Goal: Find contact information: Find contact information

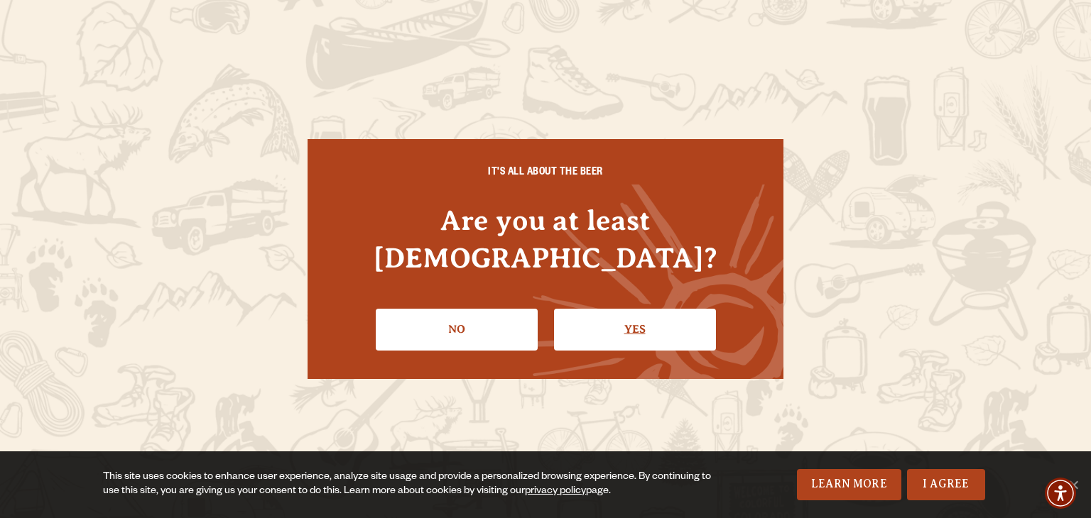
click at [641, 313] on link "Yes" at bounding box center [635, 329] width 162 height 41
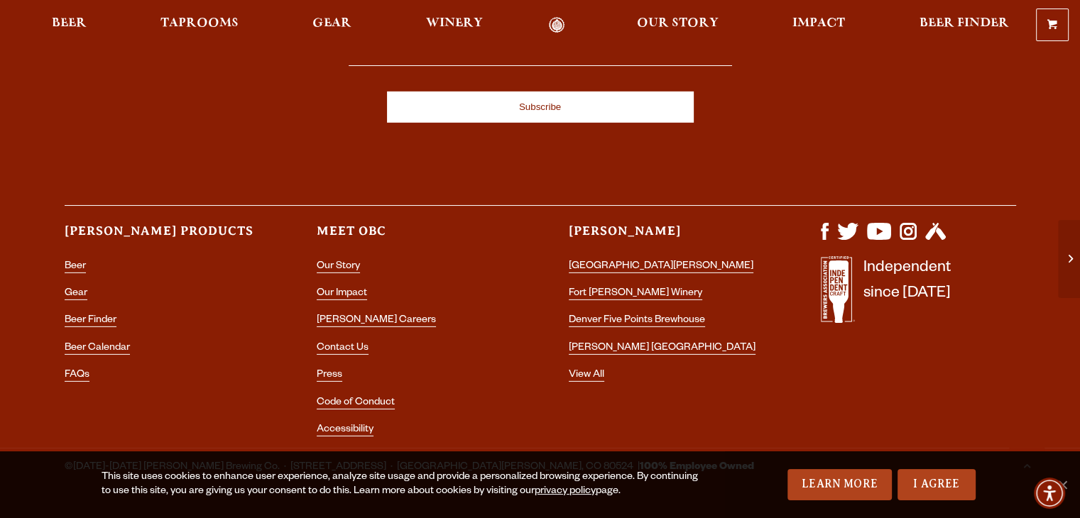
scroll to position [4351, 0]
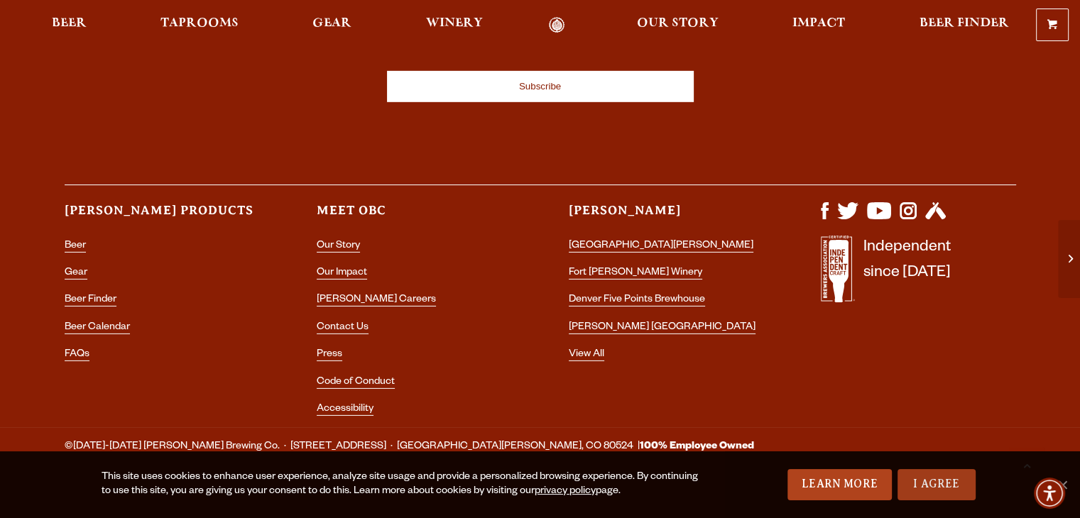
click at [929, 483] on link "I Agree" at bounding box center [936, 484] width 78 height 31
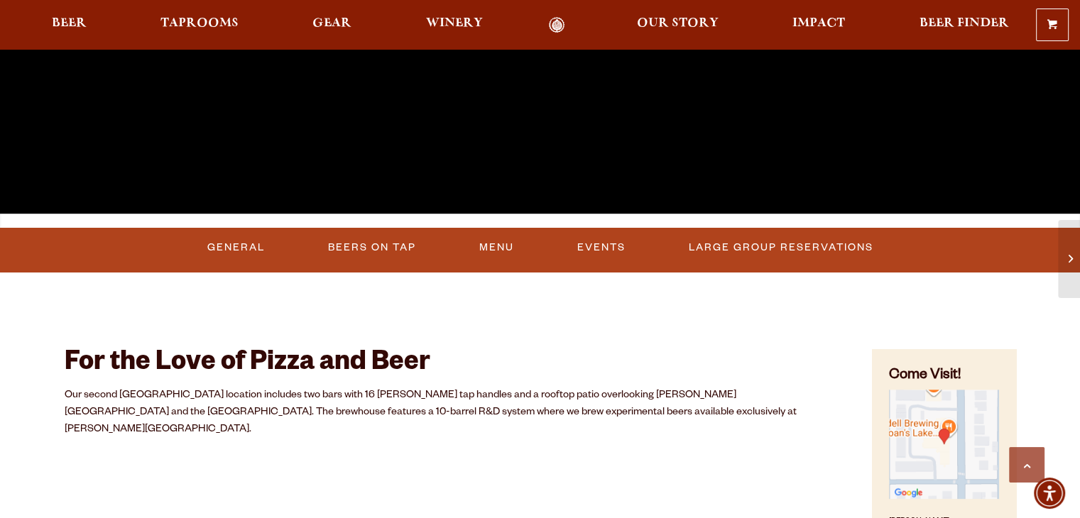
scroll to position [426, 0]
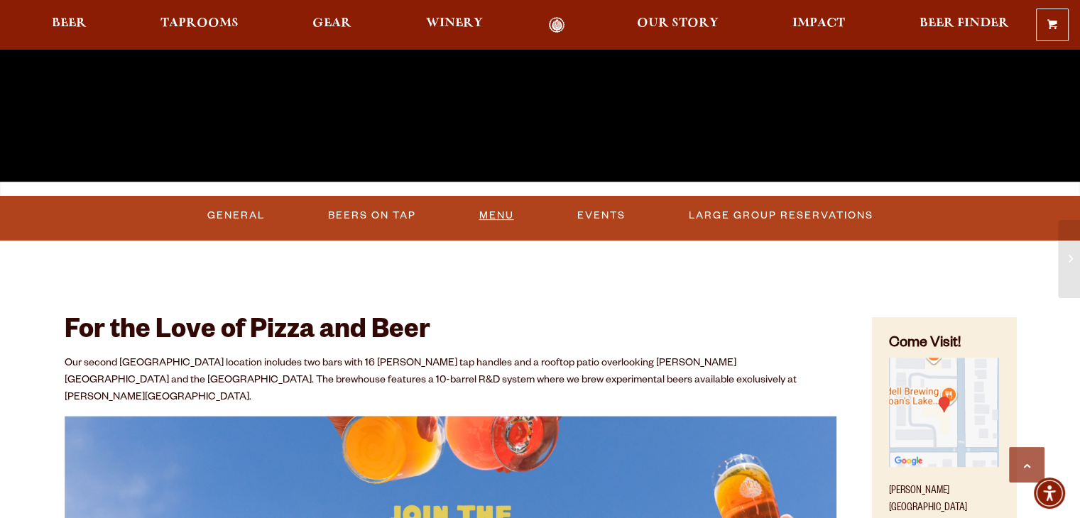
click at [501, 219] on link "Menu" at bounding box center [497, 216] width 46 height 33
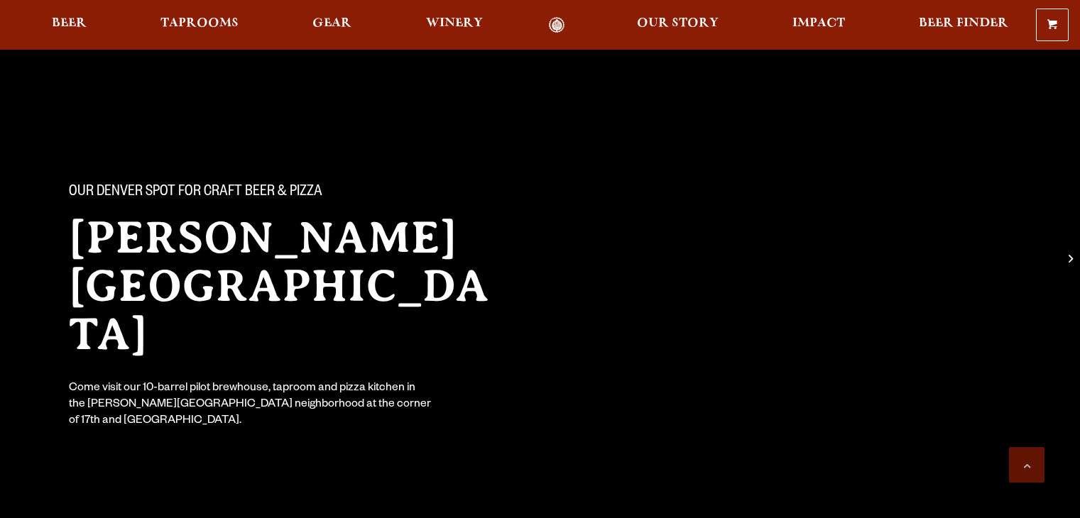
scroll to position [426, 0]
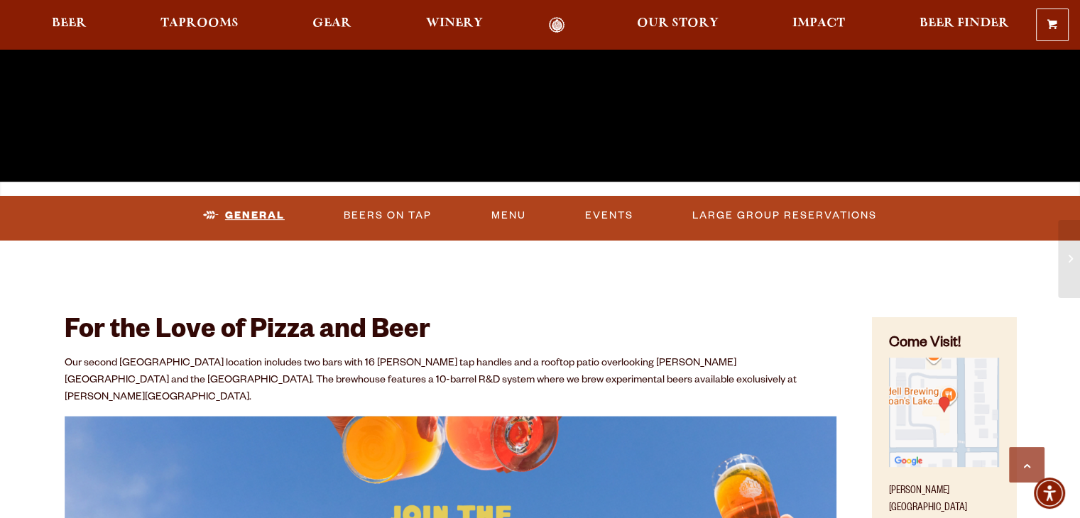
click at [234, 213] on link "General" at bounding box center [243, 216] width 93 height 33
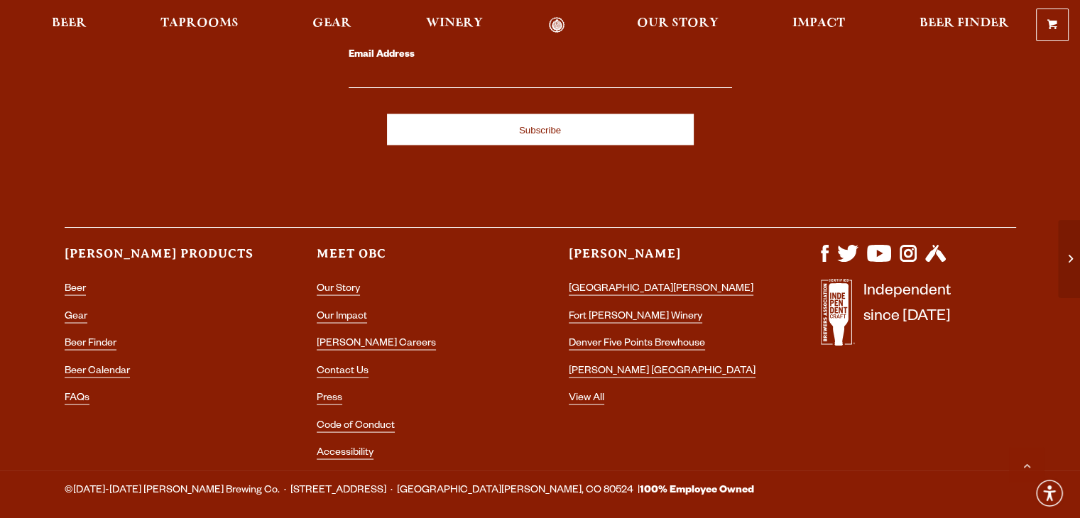
scroll to position [2606, 0]
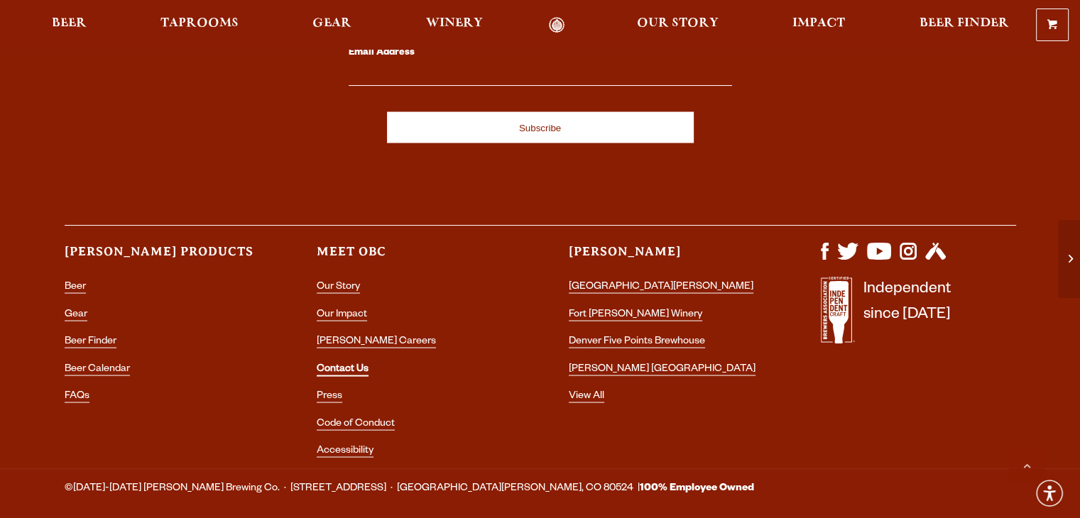
click at [338, 364] on link "Contact Us" at bounding box center [343, 370] width 52 height 13
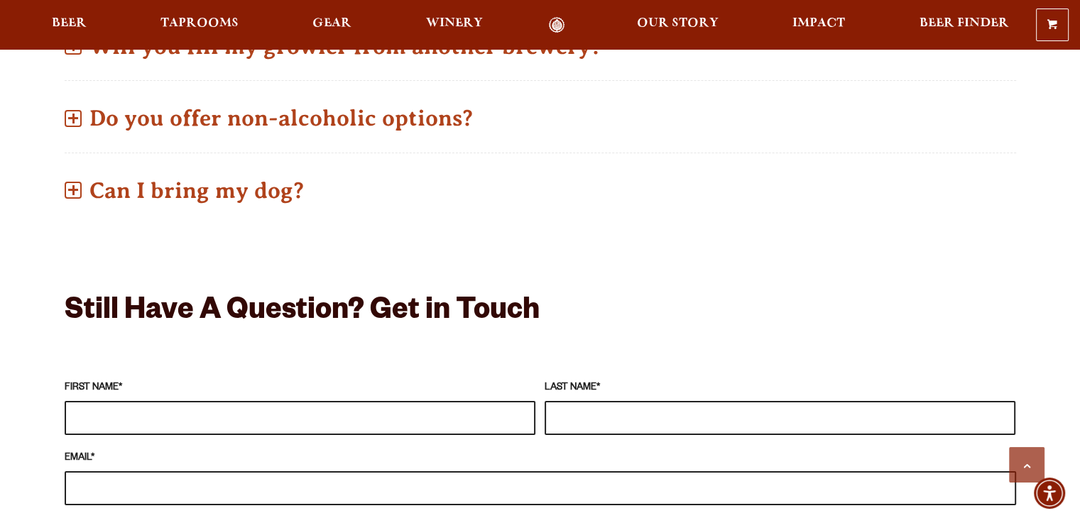
scroll to position [1065, 0]
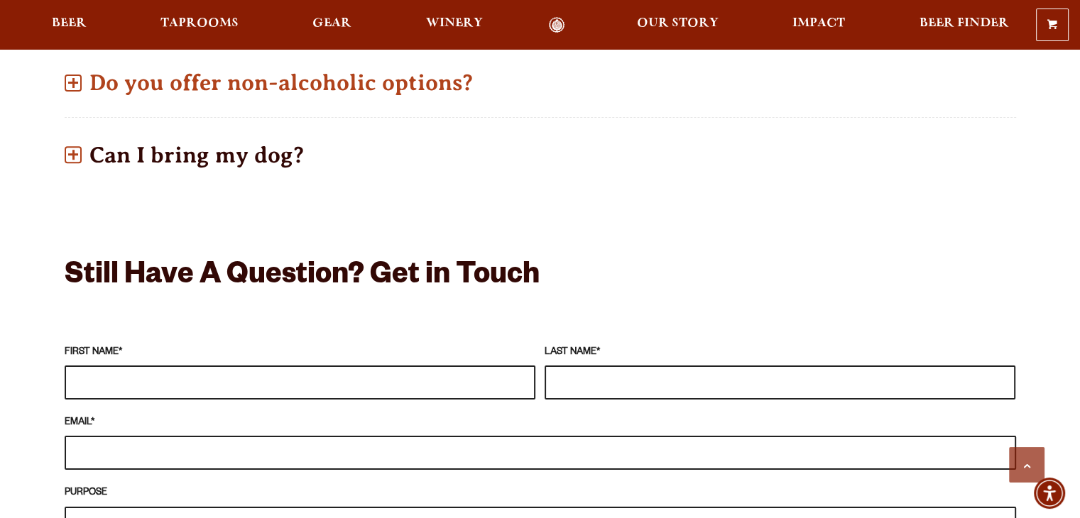
click at [70, 146] on span at bounding box center [73, 154] width 17 height 17
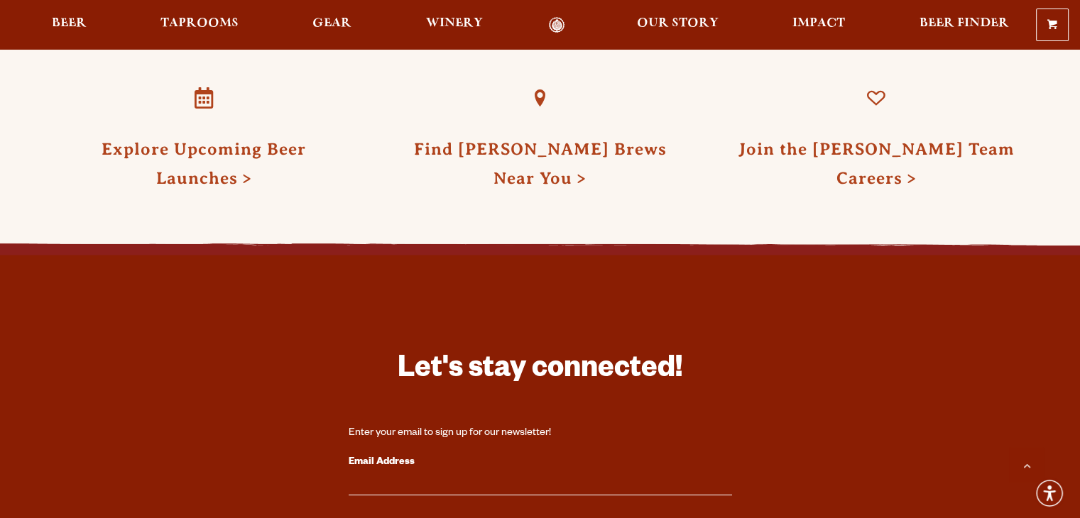
scroll to position [2047, 0]
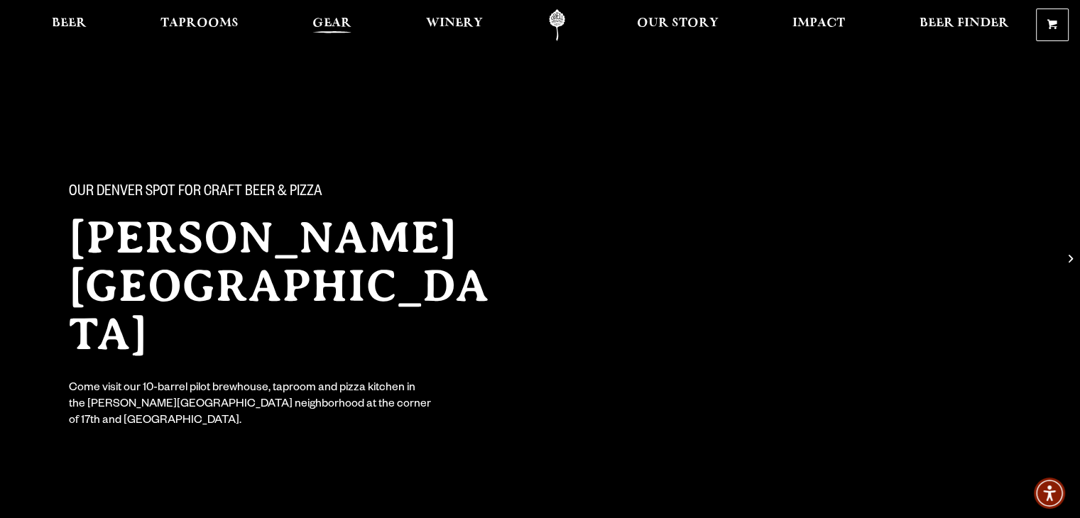
click at [339, 23] on span "Gear" at bounding box center [331, 23] width 39 height 11
click at [661, 26] on span "Our Story" at bounding box center [678, 23] width 82 height 11
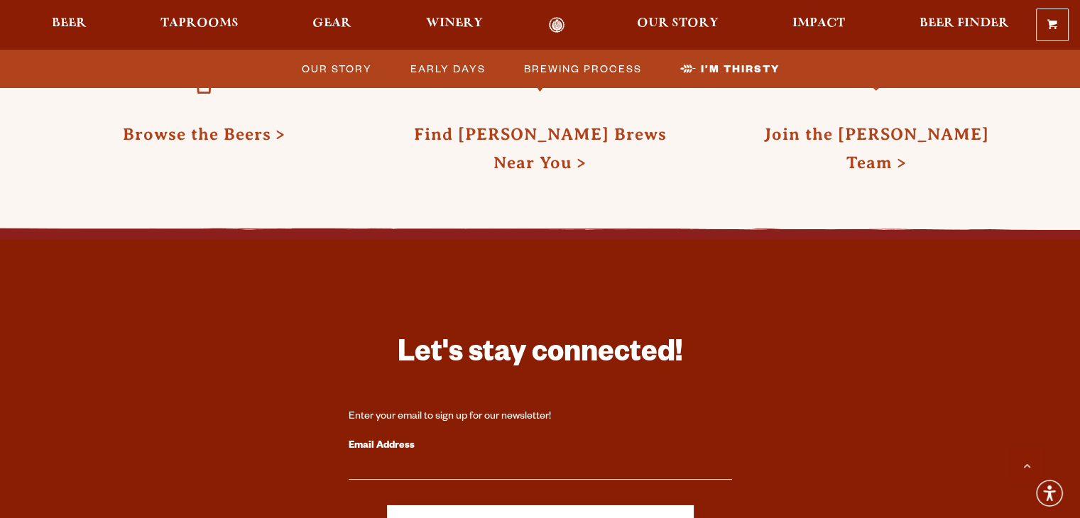
scroll to position [4861, 0]
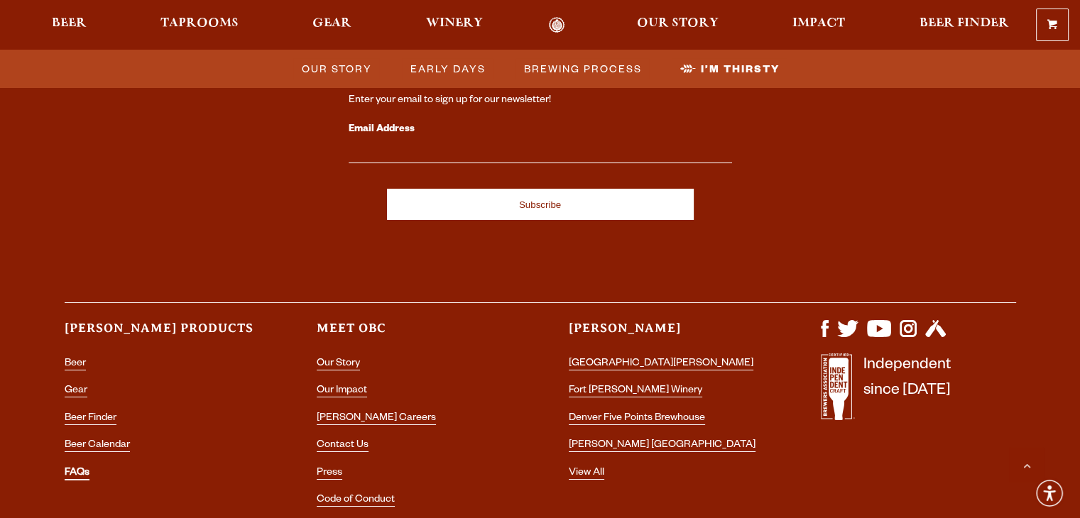
click at [77, 468] on link "FAQs" at bounding box center [77, 474] width 25 height 13
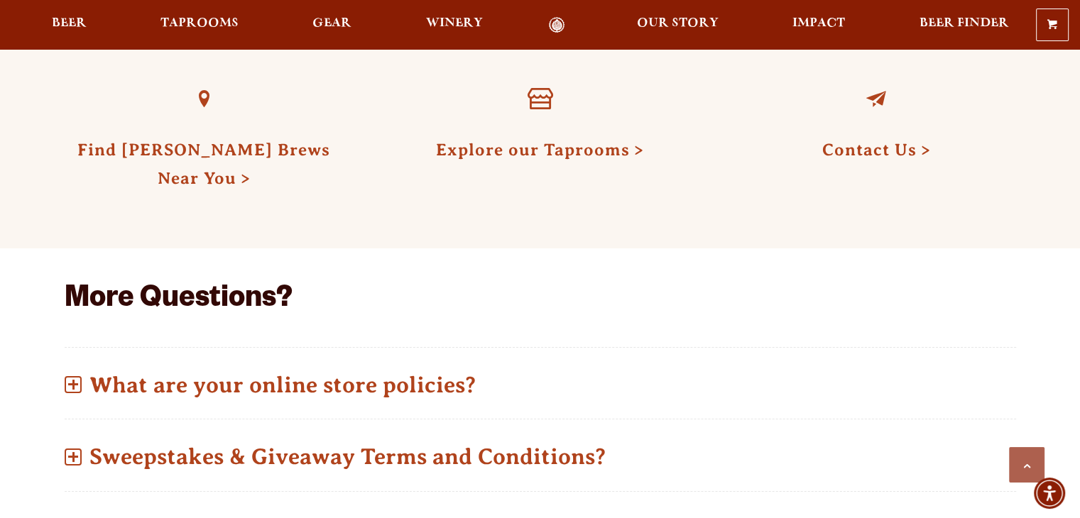
scroll to position [426, 0]
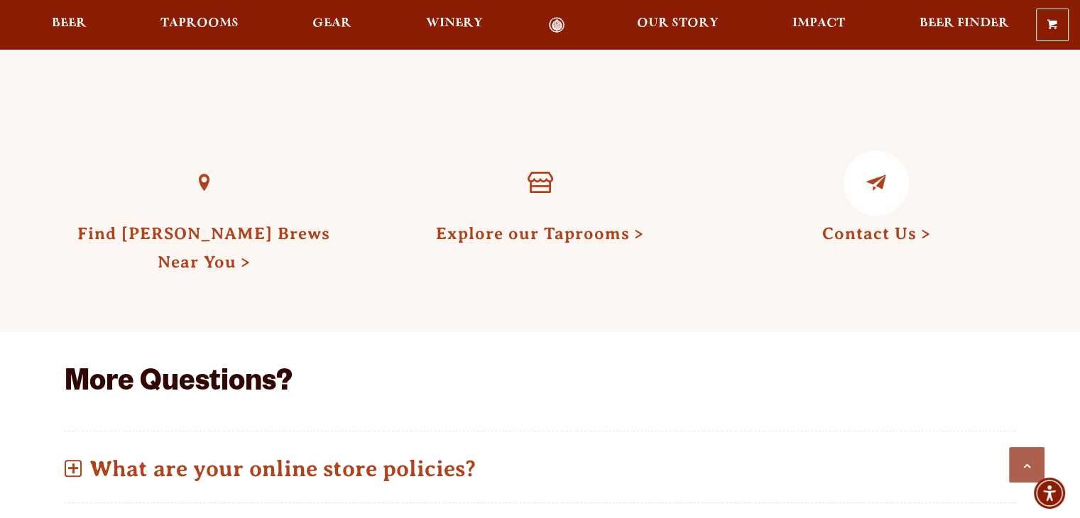
click at [858, 236] on link "Contact Us" at bounding box center [875, 233] width 109 height 18
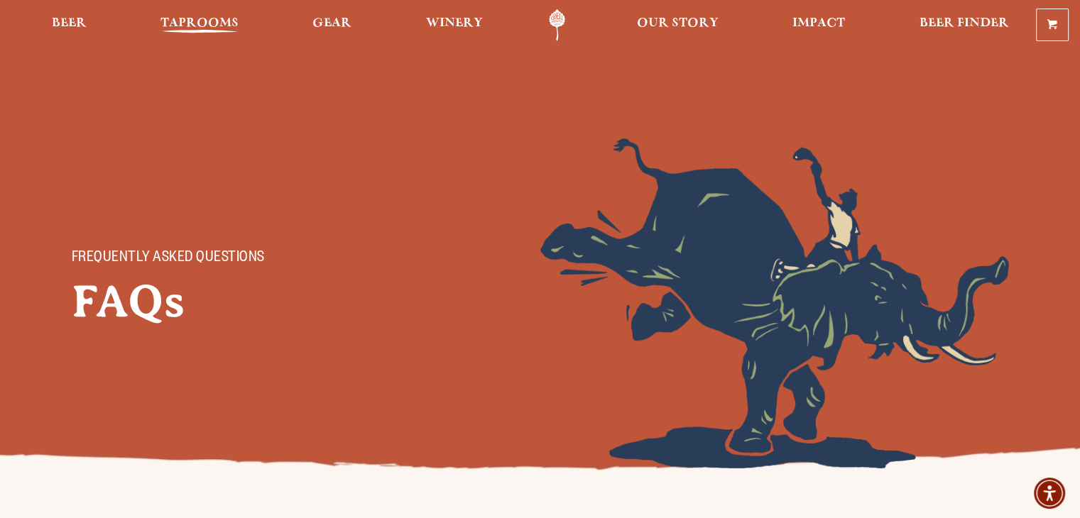
click at [202, 23] on span "Taprooms" at bounding box center [199, 23] width 78 height 11
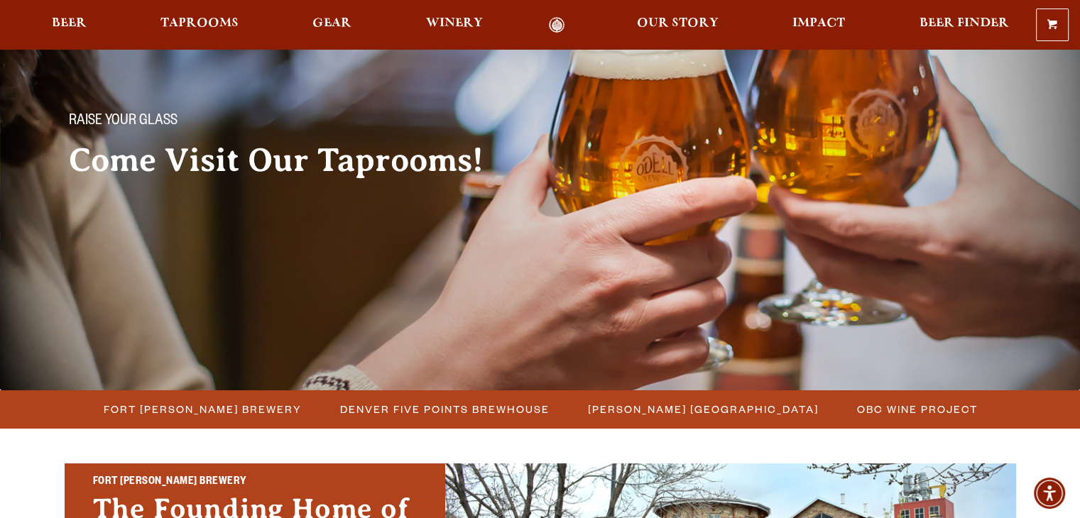
scroll to position [142, 0]
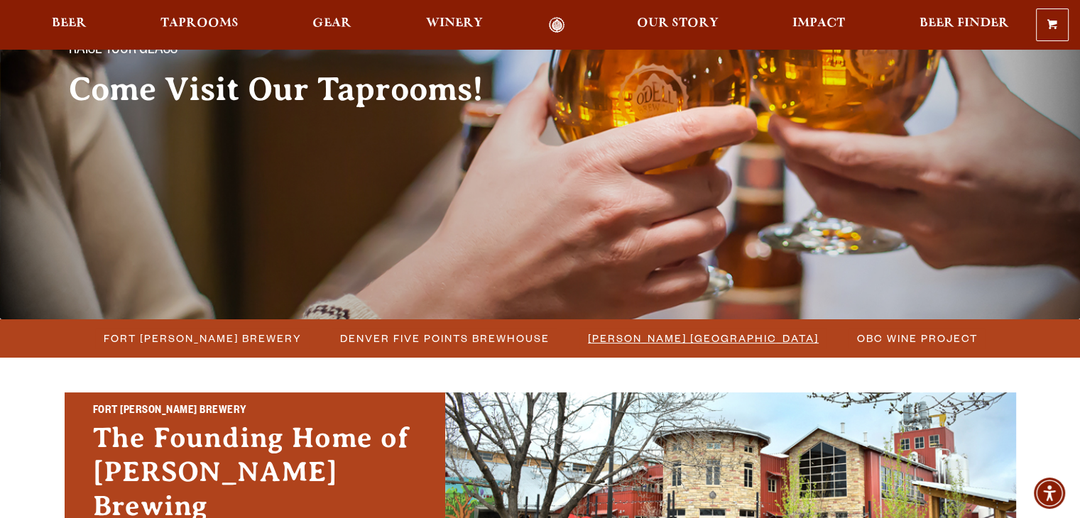
click at [601, 340] on span "[PERSON_NAME] [GEOGRAPHIC_DATA]" at bounding box center [703, 338] width 231 height 21
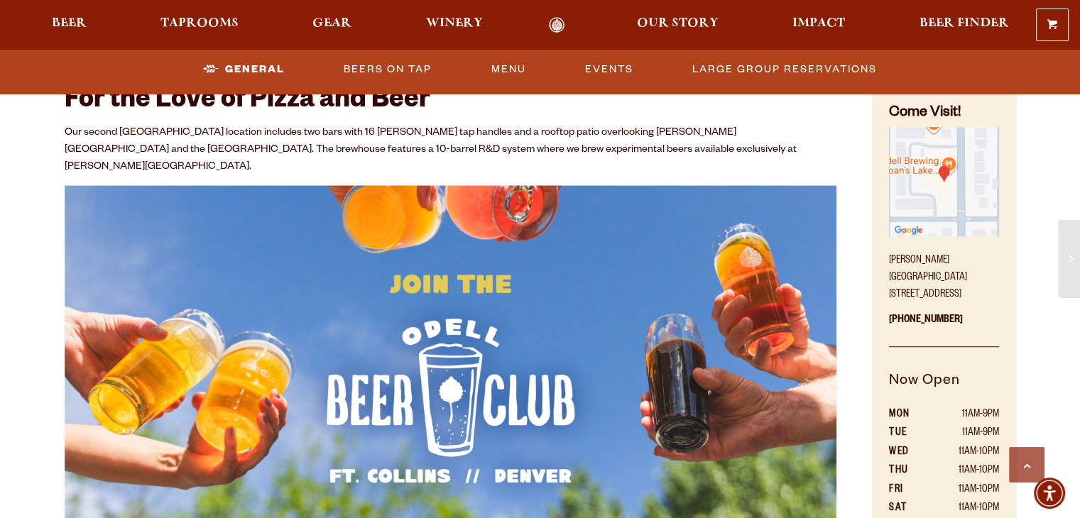
scroll to position [781, 0]
